Goal: Check status: Check status

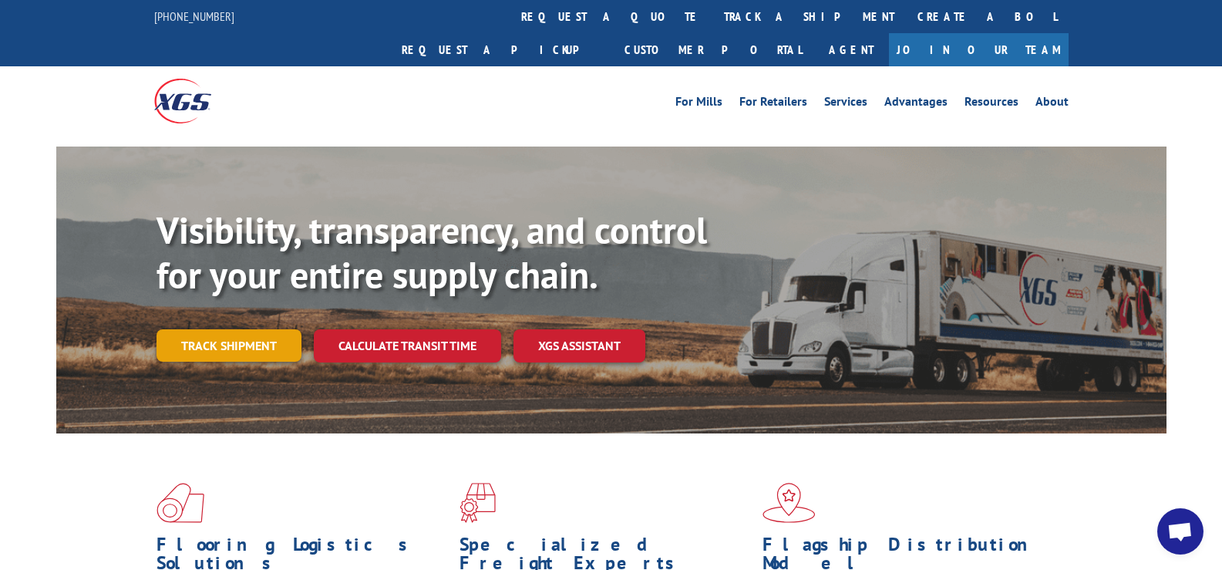
click at [269, 329] on link "Track shipment" at bounding box center [228, 345] width 145 height 32
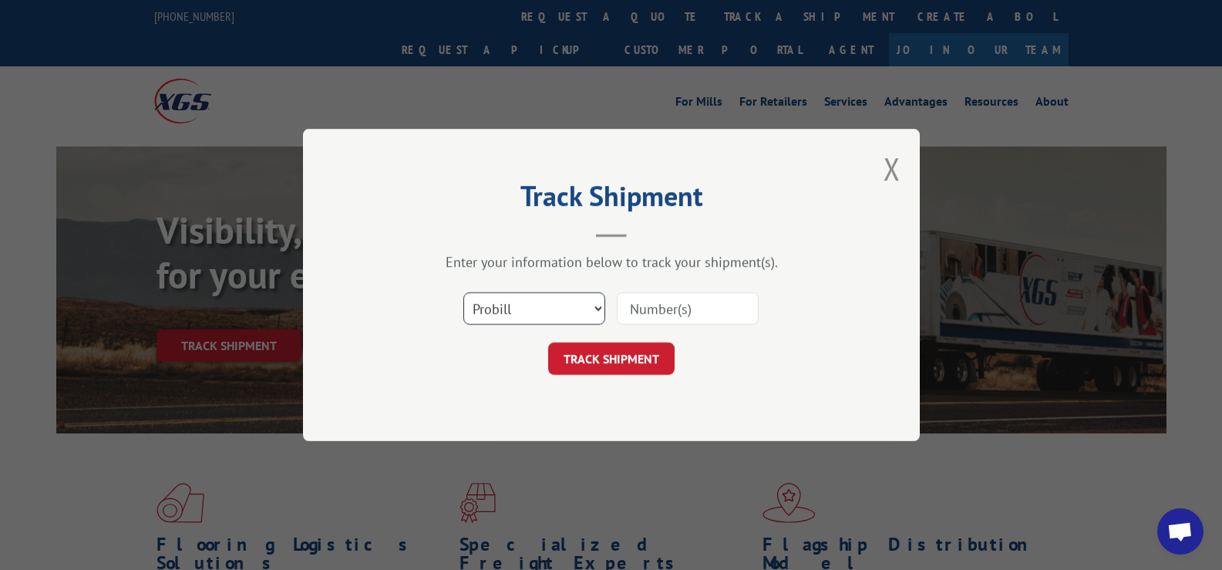
click at [538, 304] on select "Select category... Probill BOL PO" at bounding box center [534, 308] width 142 height 32
select select "bol"
click at [463, 292] on select "Select category... Probill BOL PO" at bounding box center [534, 308] width 142 height 32
click at [655, 318] on input at bounding box center [688, 308] width 142 height 32
paste input "909374"
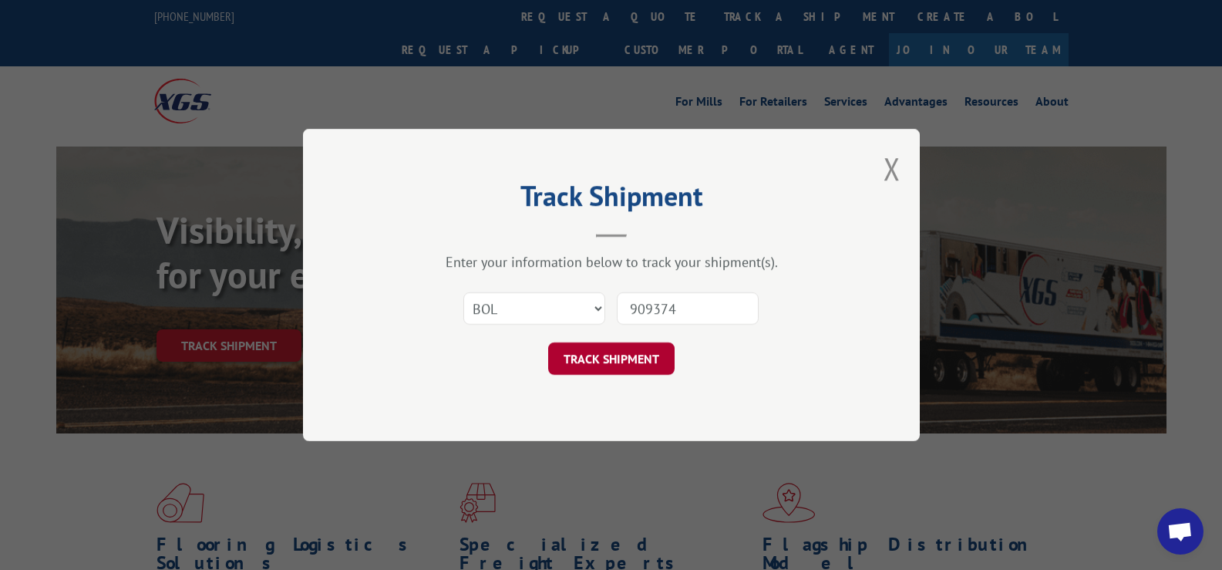
type input "909374"
click at [625, 354] on button "TRACK SHIPMENT" at bounding box center [611, 358] width 126 height 32
